Goal: Transaction & Acquisition: Book appointment/travel/reservation

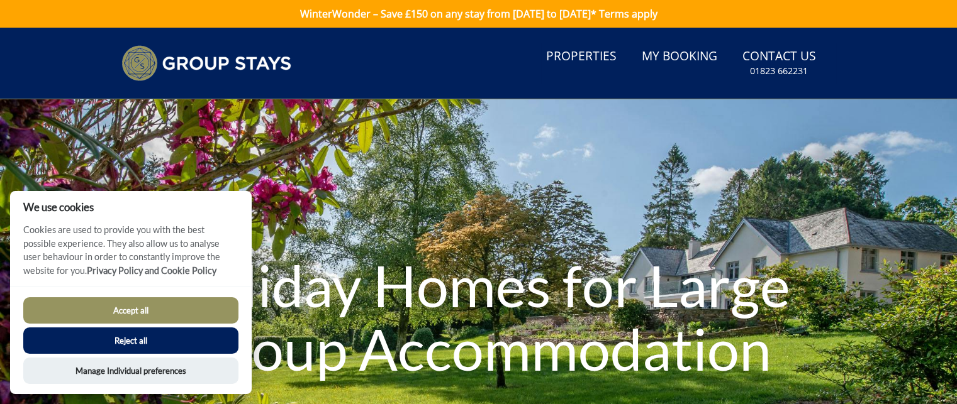
click at [167, 311] on button "Accept all" at bounding box center [130, 310] width 215 height 26
checkbox input "true"
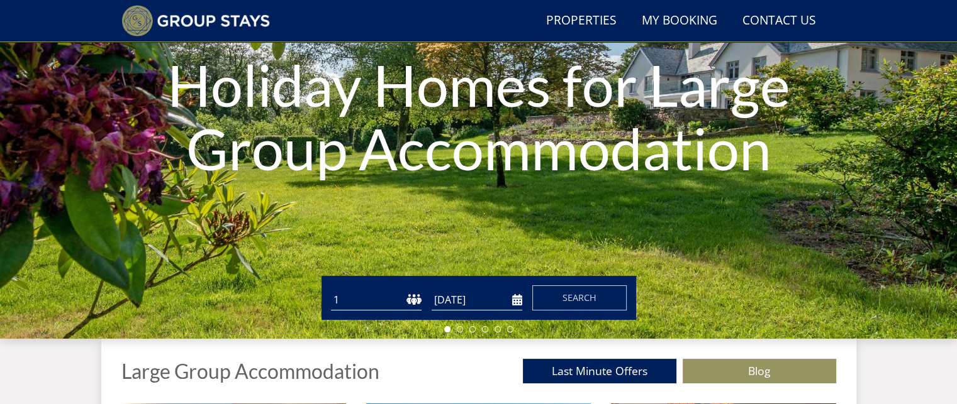
scroll to position [169, 0]
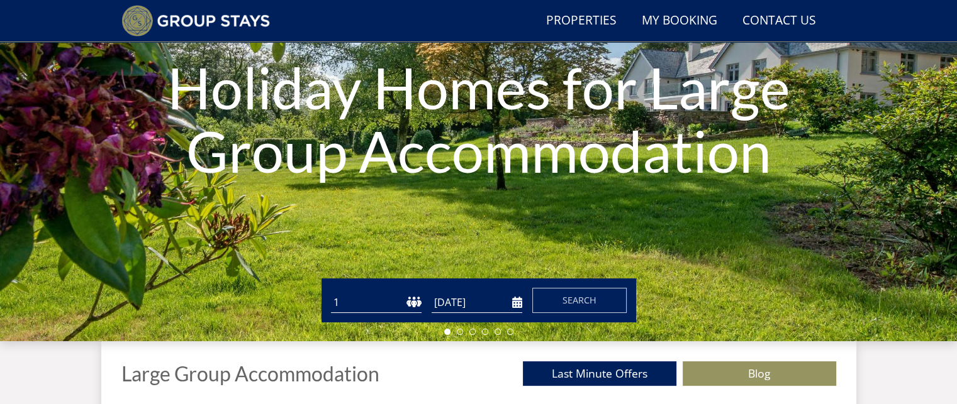
click at [406, 301] on select "1 2 3 4 5 6 7 8 9 10 11 12 13 14 15 16 17 18 19 20 21 22 23 24 25 26 27 28 29 3…" at bounding box center [376, 302] width 91 height 21
select select "17"
click at [331, 292] on select "1 2 3 4 5 6 7 8 9 10 11 12 13 14 15 16 17 18 19 20 21 22 23 24 25 26 27 28 29 3…" at bounding box center [376, 302] width 91 height 21
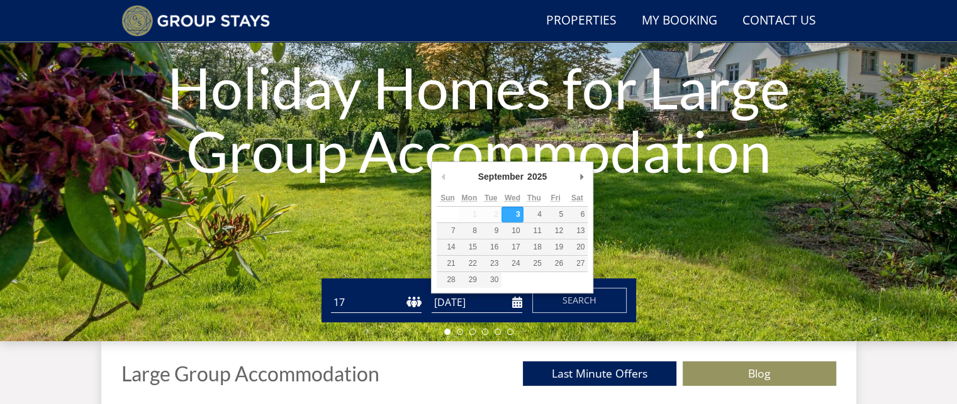
click at [516, 300] on input "[DATE]" at bounding box center [476, 302] width 91 height 21
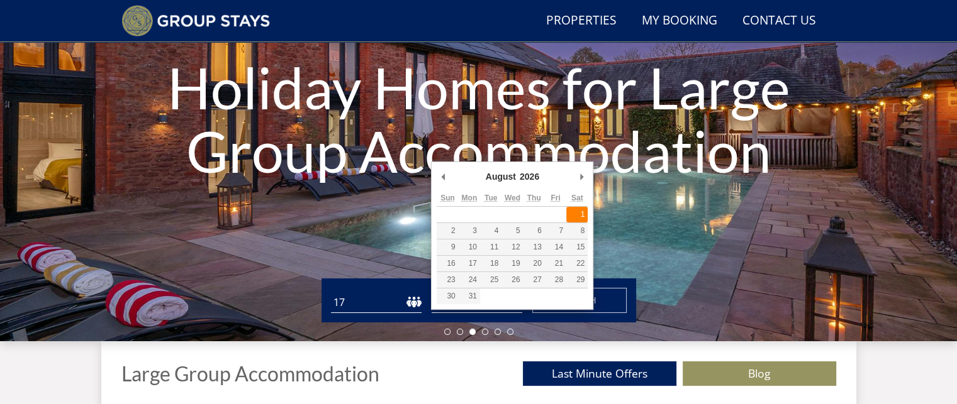
type input "[DATE]"
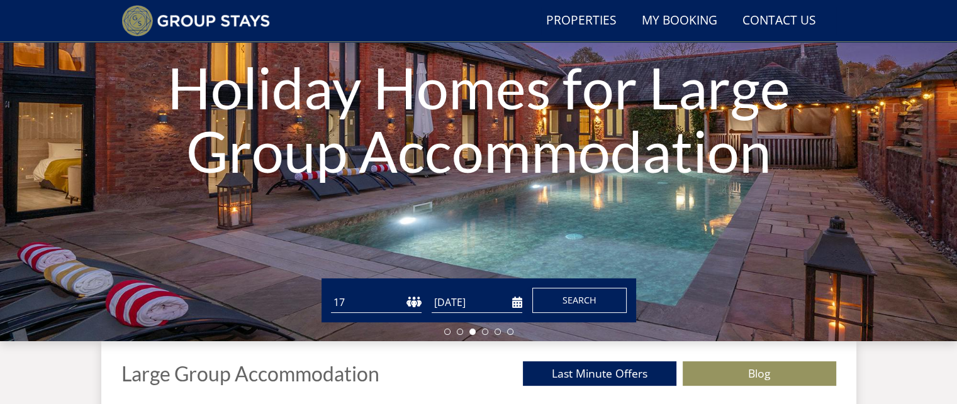
click at [579, 297] on span "Search" at bounding box center [579, 300] width 34 height 12
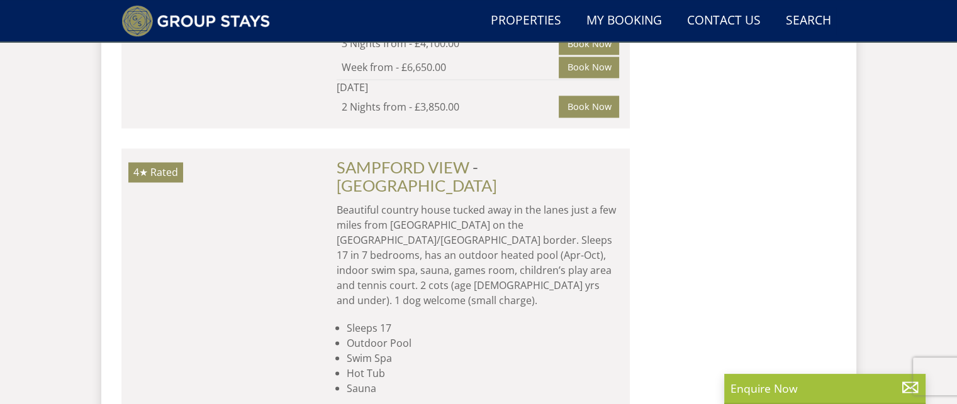
scroll to position [2259, 0]
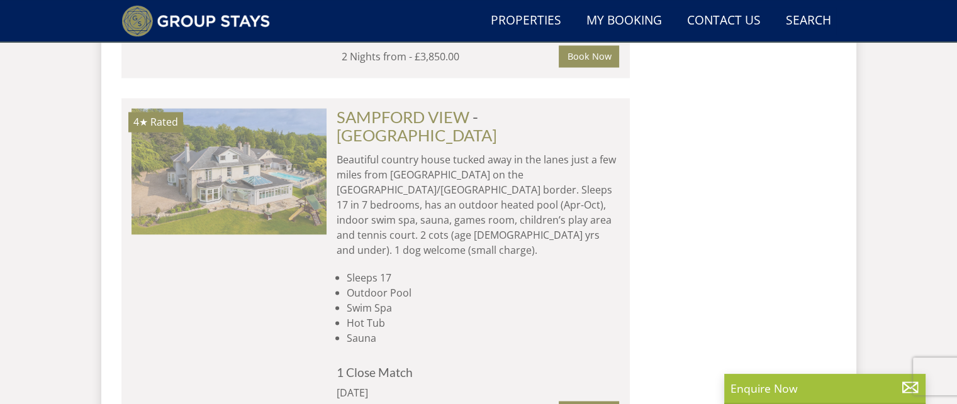
click at [247, 148] on img at bounding box center [228, 171] width 195 height 126
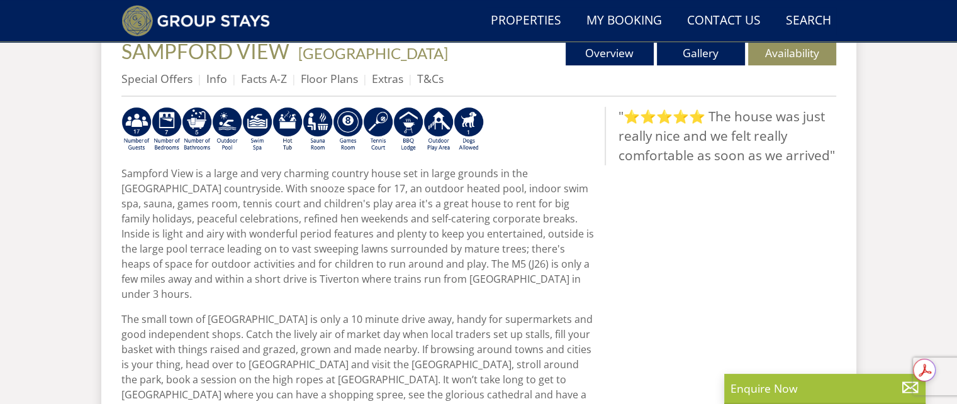
scroll to position [377, 0]
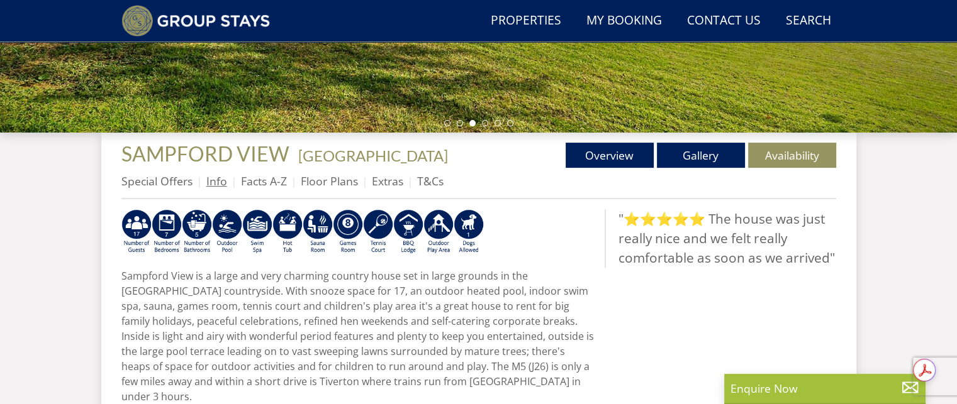
click at [221, 180] on link "Info" at bounding box center [216, 181] width 21 height 15
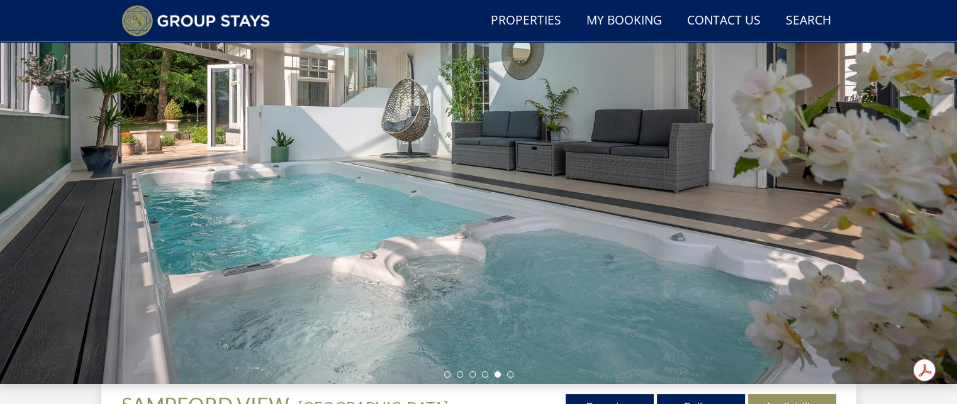
scroll to position [377, 0]
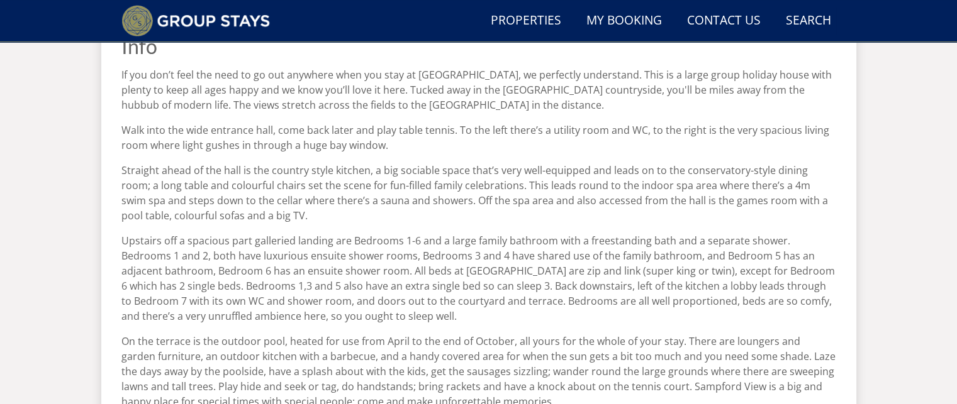
click at [693, 153] on div "Properties [GEOGRAPHIC_DATA] - [GEOGRAPHIC_DATA] Overview Gallery Availability …" at bounding box center [478, 211] width 714 height 507
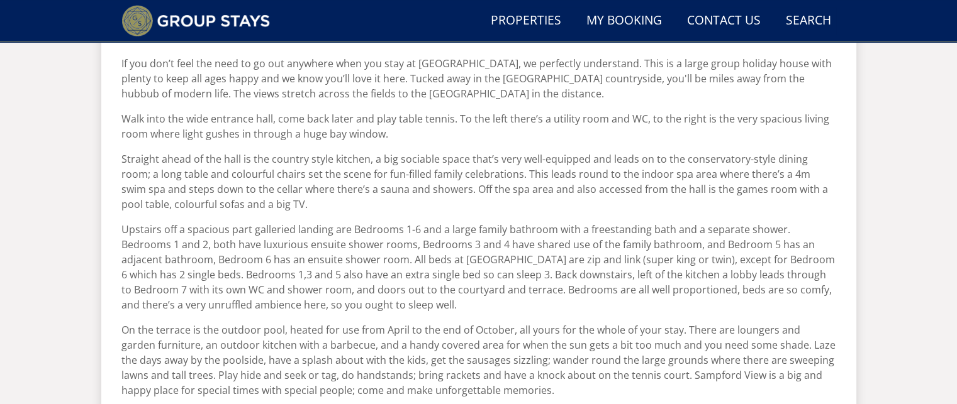
scroll to position [566, 0]
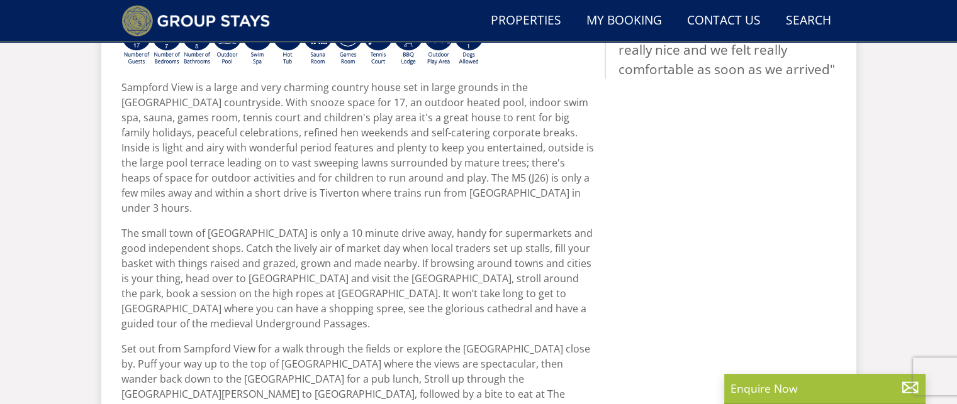
scroll to position [377, 0]
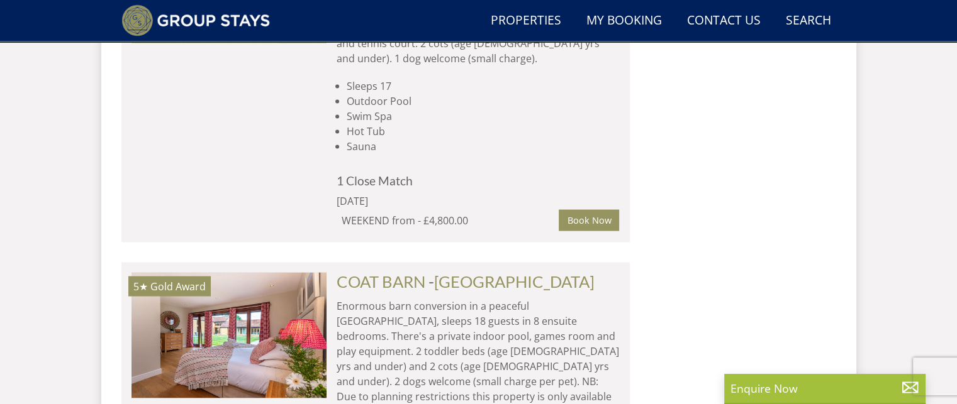
scroll to position [2448, 0]
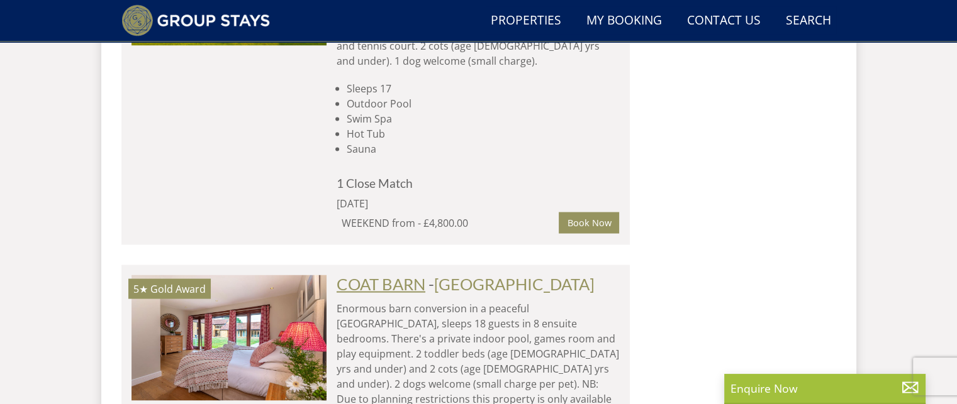
click at [416, 275] on link "COAT BARN" at bounding box center [380, 284] width 89 height 19
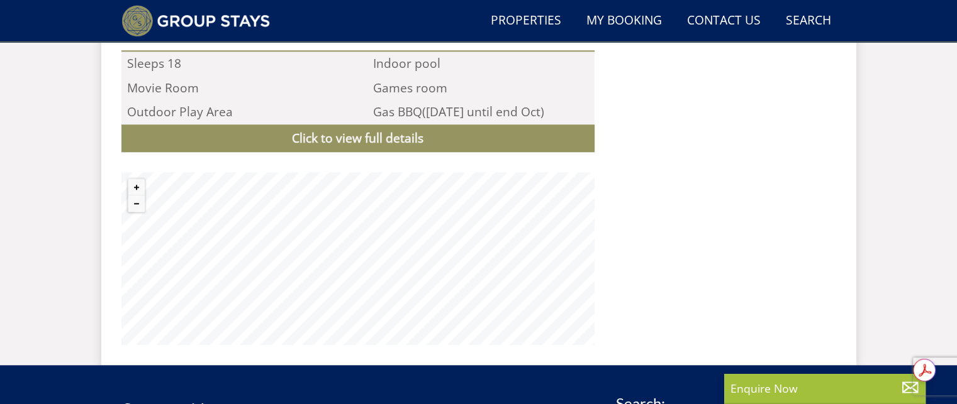
scroll to position [1223, 0]
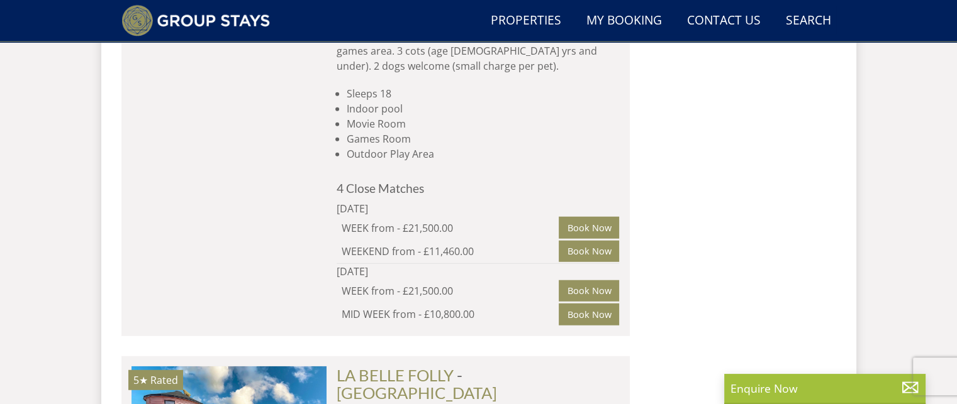
scroll to position [8233, 0]
